Goal: Find contact information: Find contact information

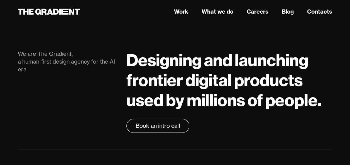
click at [183, 14] on link "Work" at bounding box center [181, 12] width 14 height 8
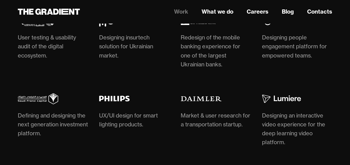
scroll to position [1474, 0]
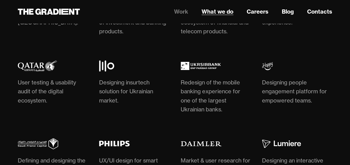
click at [223, 13] on link "What we do" at bounding box center [218, 12] width 32 height 8
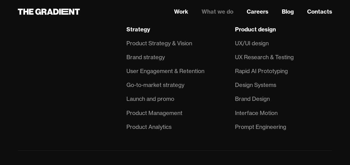
scroll to position [390, 0]
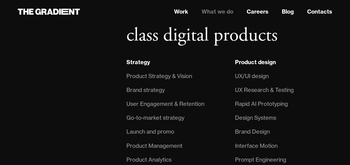
click at [248, 79] on div "UX/UI design" at bounding box center [252, 76] width 34 height 9
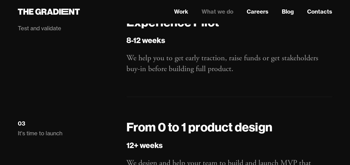
scroll to position [892, 0]
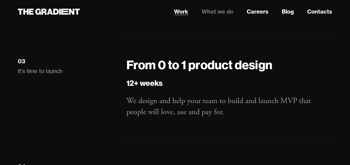
click at [181, 12] on link "Work" at bounding box center [181, 12] width 14 height 8
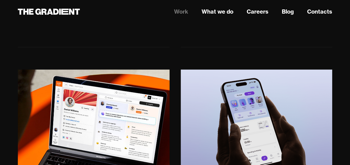
scroll to position [279, 0]
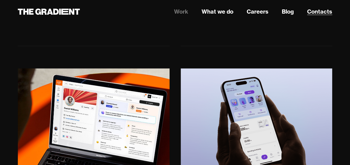
click at [316, 11] on link "Contacts" at bounding box center [319, 12] width 25 height 8
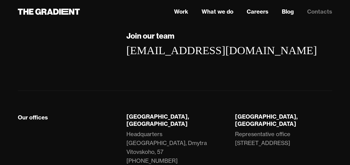
scroll to position [168, 0]
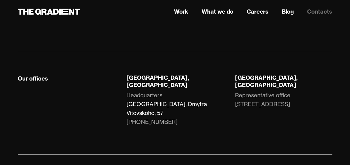
click at [128, 100] on link "[GEOGRAPHIC_DATA], Dmytra Vitovskoho, 57" at bounding box center [175, 109] width 98 height 18
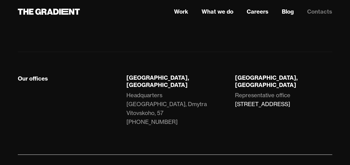
click at [255, 100] on link "[STREET_ADDRESS]" at bounding box center [284, 104] width 98 height 9
